Goal: Task Accomplishment & Management: Manage account settings

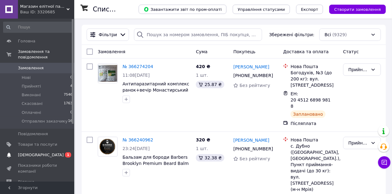
click at [55, 150] on link "Сповіщення 0 1" at bounding box center [38, 155] width 76 height 11
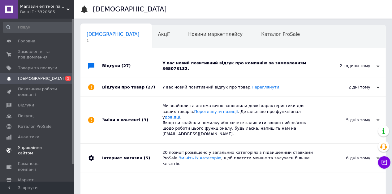
scroll to position [0, 3]
click at [238, 59] on div "У вас новий позитивний відгук про компанію за замовленням 365073132." at bounding box center [240, 66] width 155 height 24
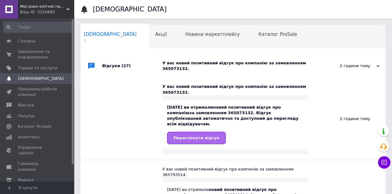
click at [199, 132] on link "Переглянути відгук" at bounding box center [196, 138] width 59 height 12
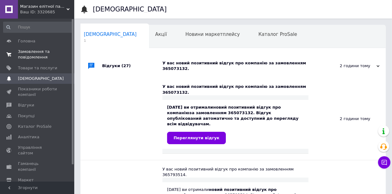
click at [34, 55] on span "Замовлення та повідомлення" at bounding box center [37, 54] width 39 height 11
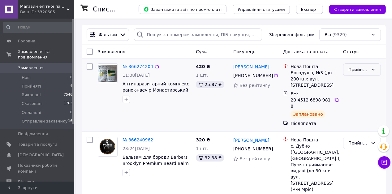
click at [359, 74] on div "Прийнято" at bounding box center [362, 69] width 38 height 12
click at [357, 123] on li "Отправлен заказчику" at bounding box center [362, 119] width 37 height 17
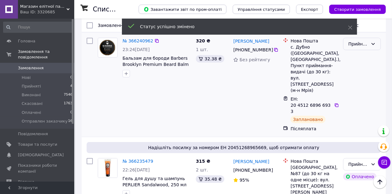
click at [375, 41] on icon at bounding box center [373, 43] width 5 height 5
click at [359, 92] on li "Отправлен заказчику" at bounding box center [362, 87] width 37 height 17
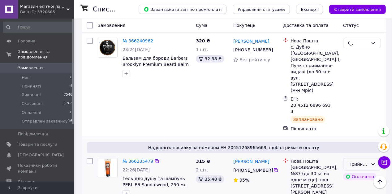
click at [353, 161] on div "Прийнято" at bounding box center [359, 164] width 20 height 7
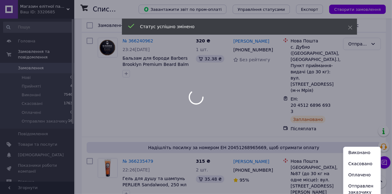
scroll to position [198, 0]
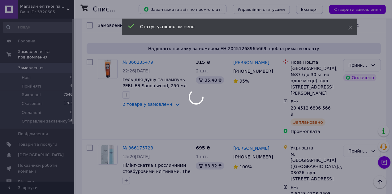
click at [376, 42] on div at bounding box center [196, 97] width 392 height 194
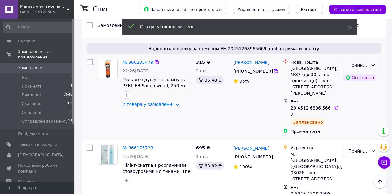
click at [376, 63] on icon at bounding box center [373, 65] width 5 height 5
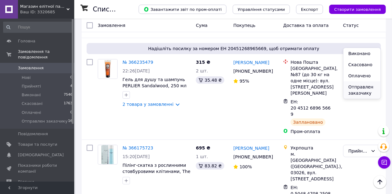
click at [360, 92] on li "Отправлен заказчику" at bounding box center [362, 89] width 37 height 17
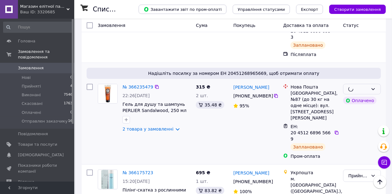
scroll to position [0, 0]
